Goal: Transaction & Acquisition: Subscribe to service/newsletter

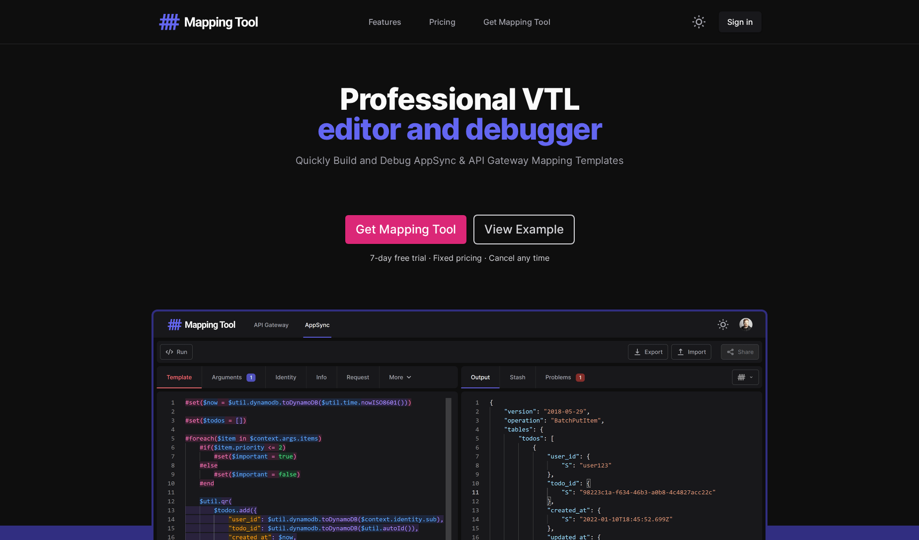
click at [365, 235] on link "Get Mapping Tool" at bounding box center [405, 229] width 121 height 29
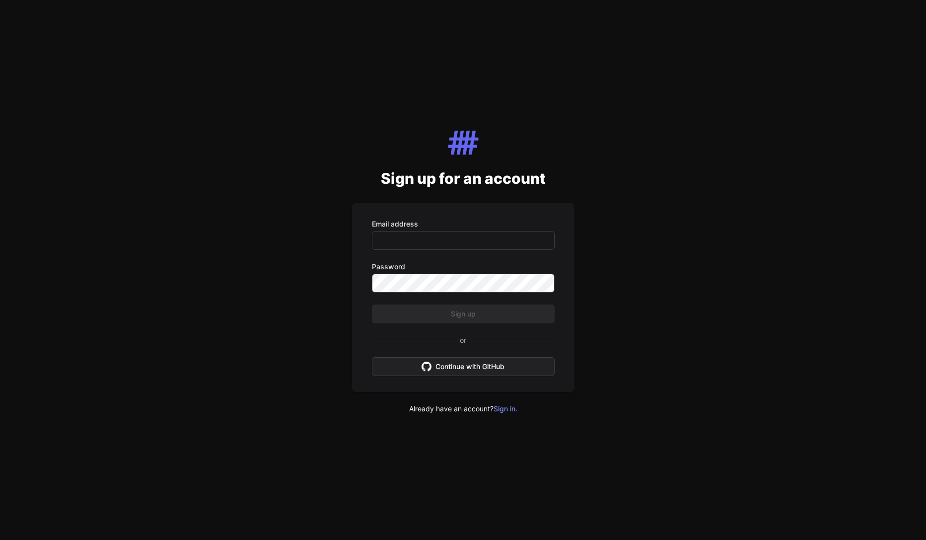
click at [448, 372] on button "Continue with GitHub" at bounding box center [463, 366] width 183 height 19
